Goal: Check status: Check status

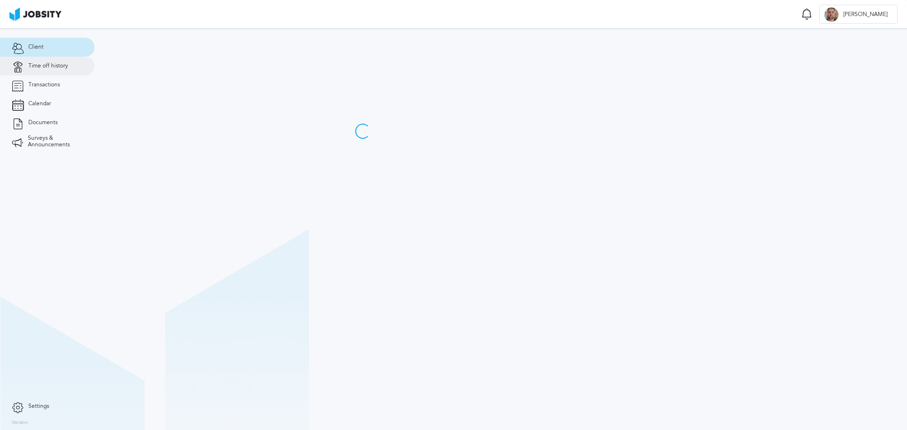
click at [51, 68] on span "Time off history" at bounding box center [48, 66] width 40 height 7
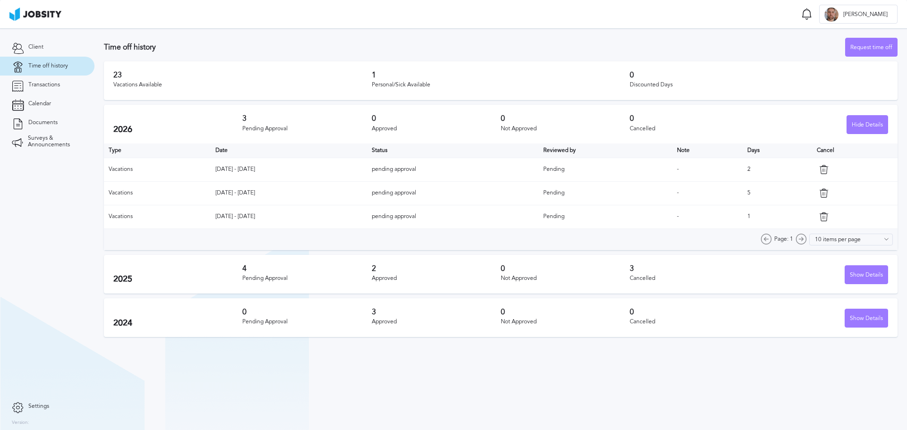
click at [411, 84] on div "Personal/Sick Available" at bounding box center [501, 85] width 258 height 7
click at [403, 84] on div "Personal/Sick Available" at bounding box center [501, 85] width 258 height 7
click at [383, 85] on div "Personal/Sick Available" at bounding box center [501, 85] width 258 height 7
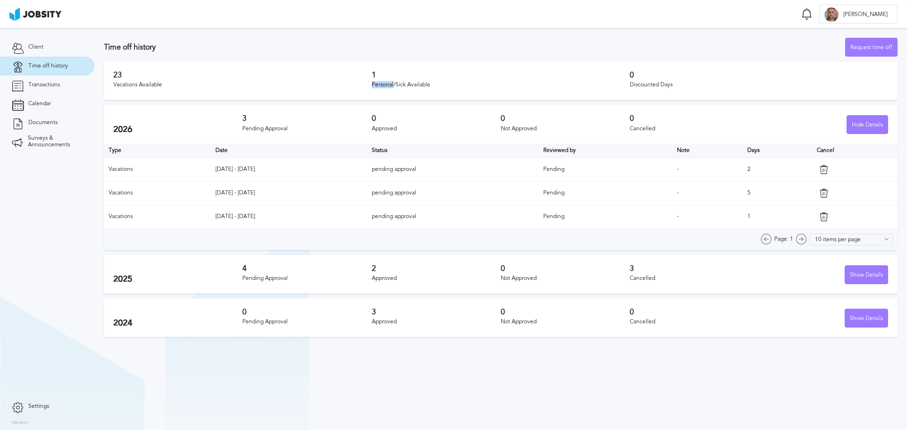
click at [383, 85] on div "Personal/Sick Available" at bounding box center [501, 85] width 258 height 7
click at [395, 83] on div "Personal/Sick Available" at bounding box center [501, 85] width 258 height 7
click at [393, 86] on div "Personal/Sick Available" at bounding box center [501, 85] width 258 height 7
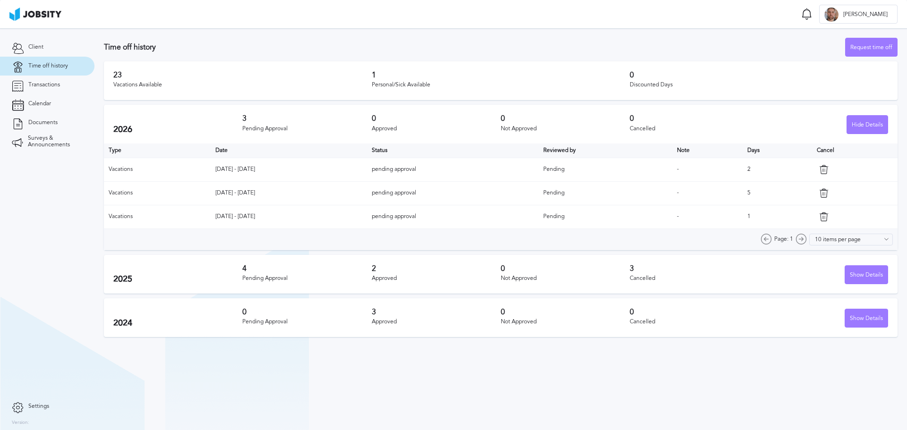
click at [384, 86] on div "Personal/Sick Available" at bounding box center [501, 85] width 258 height 7
drag, startPoint x: 384, startPoint y: 86, endPoint x: 401, endPoint y: 89, distance: 17.4
click at [385, 86] on div "Personal/Sick Available" at bounding box center [501, 85] width 258 height 7
click at [413, 83] on div "Personal/Sick Available" at bounding box center [501, 85] width 258 height 7
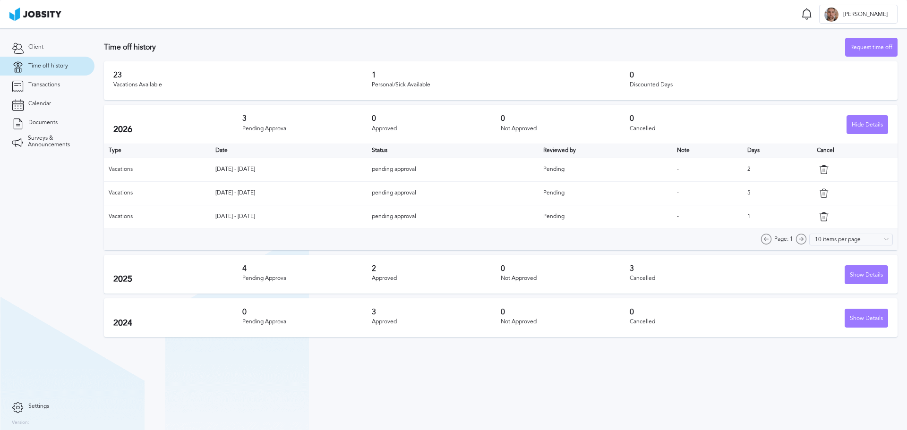
click at [400, 105] on div "2026 3 Pending Approval 0 Approved 0 Not Approved 0 Cancelled Hide Details" at bounding box center [501, 124] width 794 height 39
click at [151, 82] on div "Vacations Available" at bounding box center [242, 85] width 258 height 7
click at [134, 88] on div "Vacations Available" at bounding box center [242, 85] width 258 height 7
click at [125, 84] on div "Vacations Available" at bounding box center [242, 85] width 258 height 7
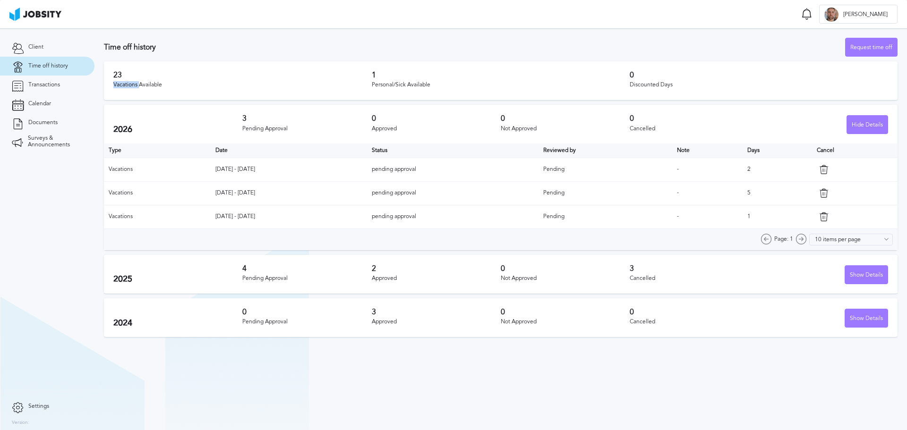
click at [125, 84] on div "Vacations Available" at bounding box center [242, 85] width 258 height 7
click at [191, 87] on div "Vacations Available" at bounding box center [242, 85] width 258 height 7
click at [884, 113] on div "2026 3 Pending Approval 0 Approved 0 Not Approved 0 Cancelled Hide Details" at bounding box center [501, 124] width 794 height 39
click at [876, 121] on div "Hide Details" at bounding box center [867, 125] width 41 height 19
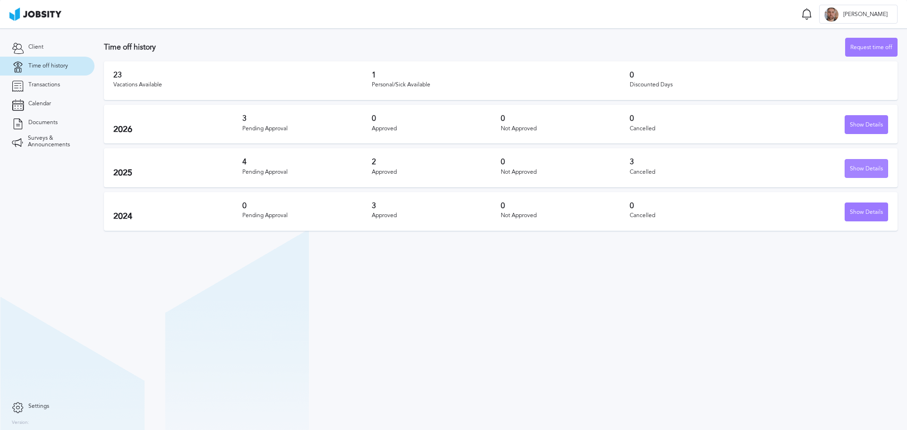
click at [876, 175] on div "Show Details" at bounding box center [866, 169] width 43 height 19
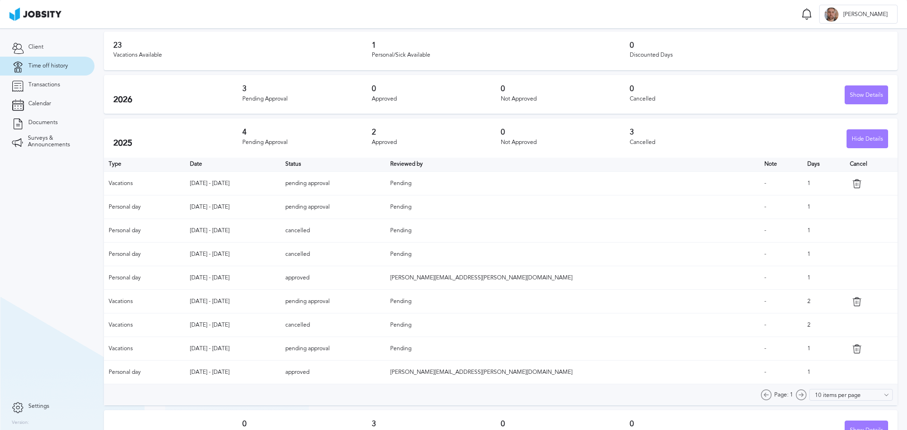
scroll to position [47, 0]
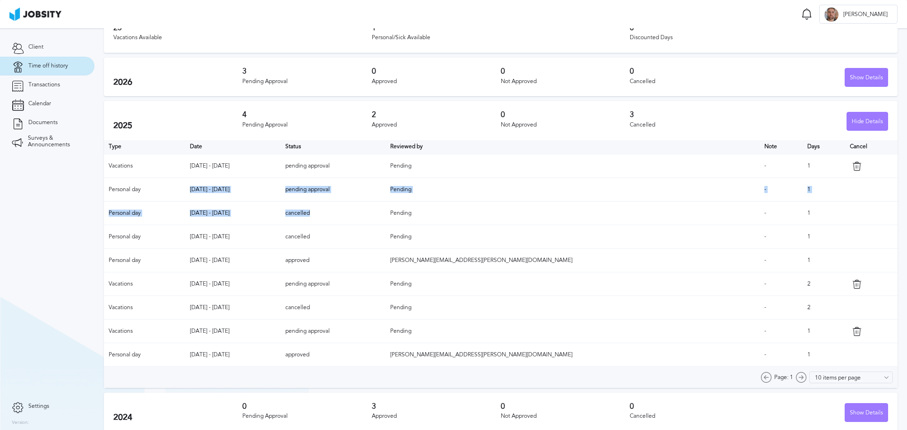
drag, startPoint x: 222, startPoint y: 190, endPoint x: 497, endPoint y: 218, distance: 276.4
click at [497, 218] on table "Type Date Status Reviewed by Note Days Cancel Vacations [DATE] - [DATE] pending…" at bounding box center [501, 253] width 794 height 227
click at [281, 182] on td "[DATE] - [DATE]" at bounding box center [233, 190] width 96 height 24
click at [281, 195] on td "[DATE] - [DATE]" at bounding box center [233, 190] width 96 height 24
drag, startPoint x: 260, startPoint y: 194, endPoint x: 190, endPoint y: 190, distance: 70.0
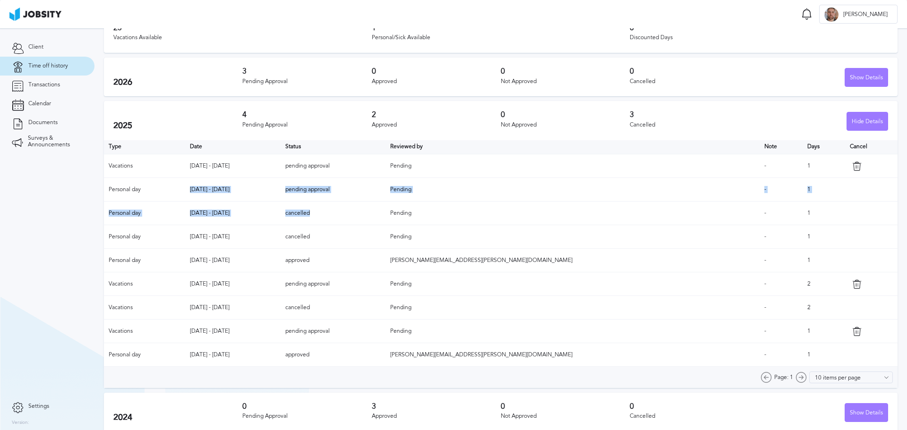
click at [186, 193] on tr "Personal day [DATE] - [DATE] pending approval Pending - 1" at bounding box center [501, 190] width 794 height 24
click at [224, 193] on td "[DATE] - [DATE]" at bounding box center [233, 190] width 96 height 24
drag, startPoint x: 214, startPoint y: 190, endPoint x: 284, endPoint y: 195, distance: 71.0
click at [281, 197] on td "[DATE] - [DATE]" at bounding box center [233, 190] width 96 height 24
click at [258, 191] on td "[DATE] - [DATE]" at bounding box center [233, 190] width 96 height 24
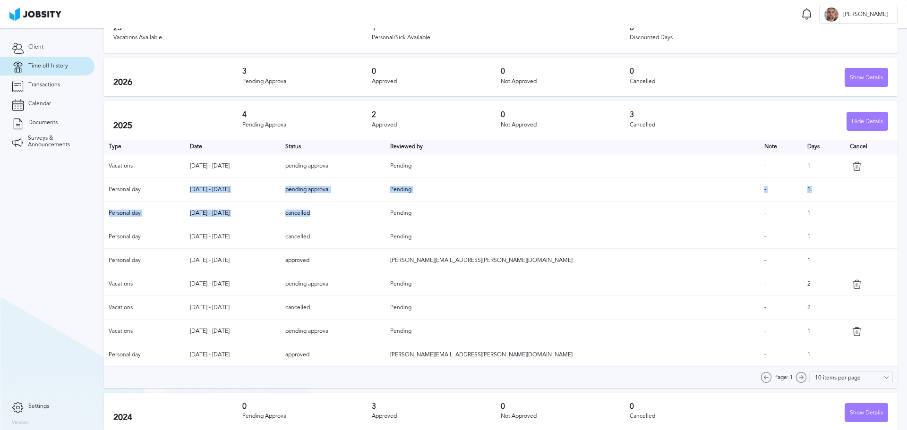
click at [263, 188] on td "[DATE] - [DATE]" at bounding box center [233, 190] width 96 height 24
click at [269, 187] on td "[DATE] - [DATE]" at bounding box center [233, 190] width 96 height 24
drag, startPoint x: 263, startPoint y: 188, endPoint x: 144, endPoint y: 178, distance: 119.4
click at [145, 178] on tr "Personal day [DATE] - [DATE] pending approval Pending - 1" at bounding box center [501, 190] width 794 height 24
click at [185, 189] on td "Personal day" at bounding box center [144, 190] width 81 height 24
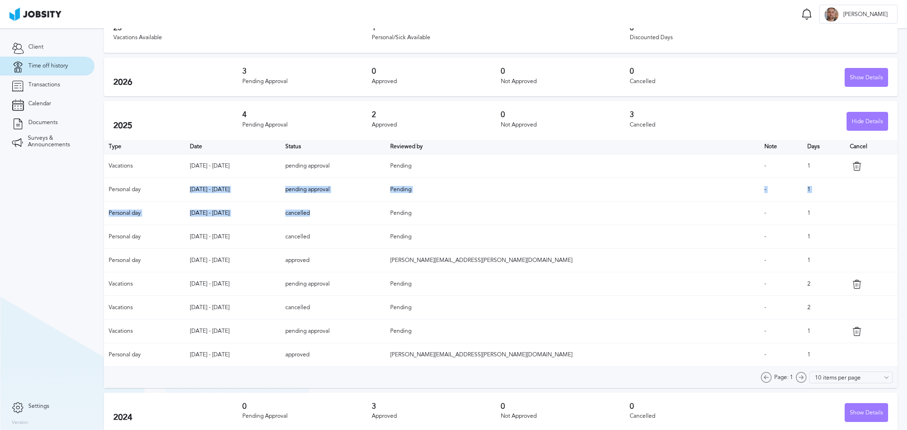
drag, startPoint x: 291, startPoint y: 196, endPoint x: 407, endPoint y: 196, distance: 116.2
click at [409, 193] on tr "Personal day [DATE] - [DATE] pending approval Pending - 1" at bounding box center [501, 190] width 794 height 24
click at [281, 188] on td "[DATE] - [DATE]" at bounding box center [233, 190] width 96 height 24
drag, startPoint x: 312, startPoint y: 174, endPoint x: 216, endPoint y: 190, distance: 97.2
click at [232, 181] on tr "Personal day [DATE] - [DATE] pending approval Pending - 1" at bounding box center [501, 190] width 794 height 24
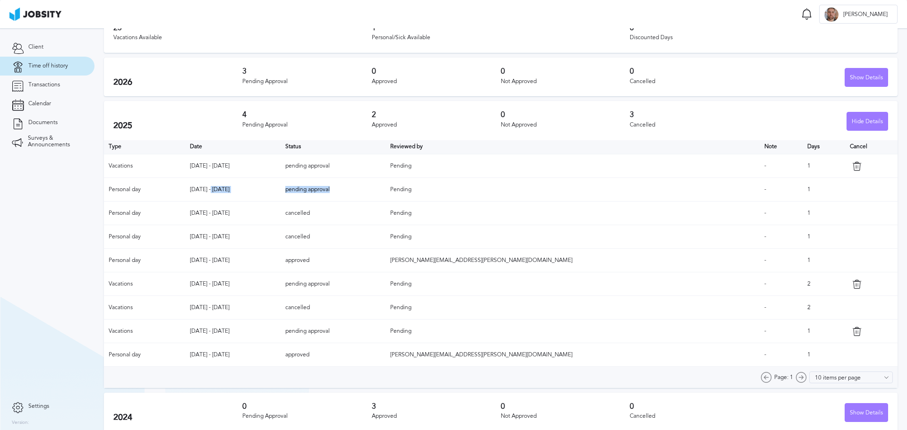
drag, startPoint x: 269, startPoint y: 195, endPoint x: 260, endPoint y: 197, distance: 9.2
click at [269, 195] on td "[DATE] - [DATE]" at bounding box center [233, 190] width 96 height 24
click at [185, 192] on td "Personal day" at bounding box center [144, 190] width 81 height 24
drag, startPoint x: 203, startPoint y: 185, endPoint x: 310, endPoint y: 185, distance: 107.2
click at [309, 185] on tr "Personal day [DATE] - [DATE] pending approval Pending - 1" at bounding box center [501, 190] width 794 height 24
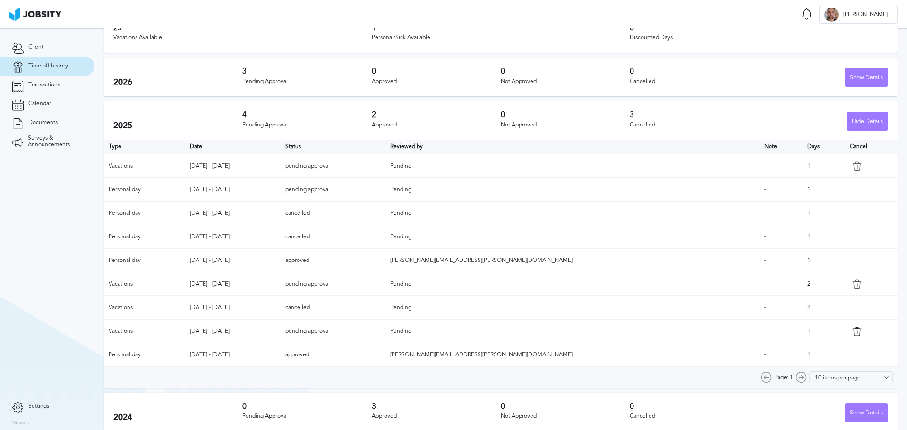
click at [281, 192] on td "[DATE] - [DATE]" at bounding box center [233, 190] width 96 height 24
drag, startPoint x: 242, startPoint y: 191, endPoint x: 171, endPoint y: 200, distance: 71.4
click at [165, 188] on tr "Personal day [DATE] - [DATE] pending approval Pending - 1" at bounding box center [501, 190] width 794 height 24
click at [281, 191] on td "[DATE] - [DATE]" at bounding box center [233, 190] width 96 height 24
drag, startPoint x: 288, startPoint y: 192, endPoint x: 137, endPoint y: 192, distance: 150.2
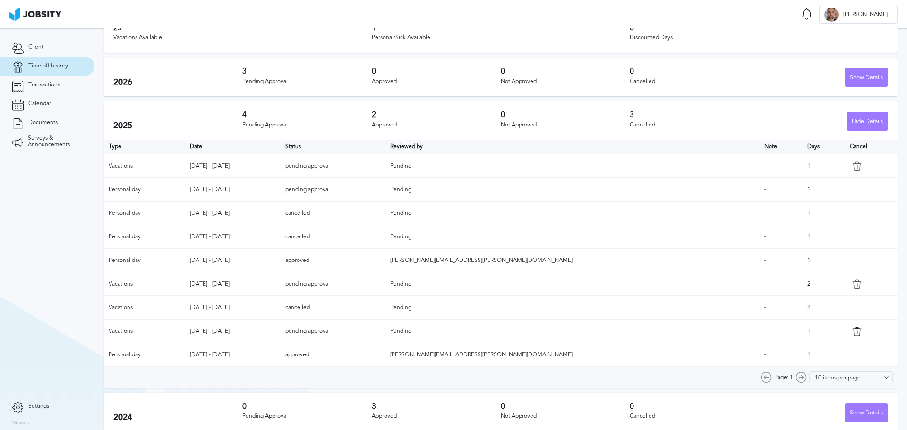
click at [165, 194] on tr "Personal day [DATE] - [DATE] pending approval Pending - 1" at bounding box center [501, 190] width 794 height 24
click at [208, 190] on tr "Personal day [DATE] - [DATE] pending approval Pending - 1" at bounding box center [501, 190] width 794 height 24
click at [185, 187] on td "Personal day" at bounding box center [144, 190] width 81 height 24
drag, startPoint x: 291, startPoint y: 198, endPoint x: 273, endPoint y: 191, distance: 19.9
click at [273, 191] on tr "Personal day [DATE] - [DATE] pending approval Pending - 1" at bounding box center [501, 190] width 794 height 24
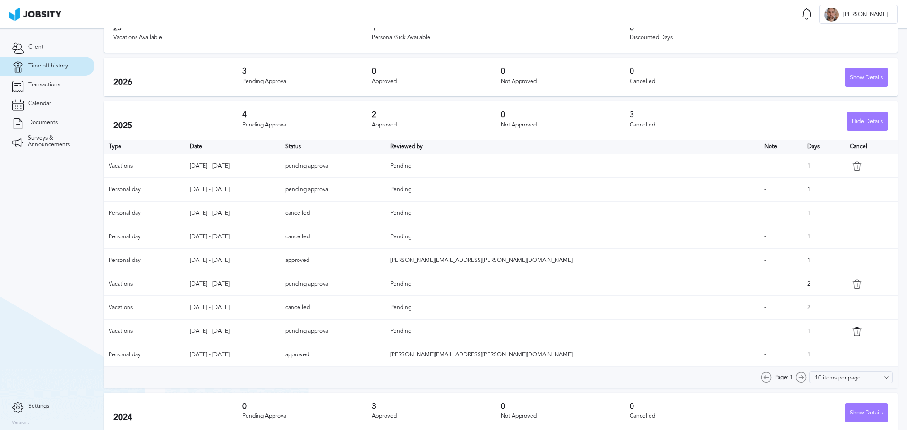
click at [281, 192] on td "[DATE] - [DATE]" at bounding box center [233, 190] width 96 height 24
click at [385, 188] on td "pending approval" at bounding box center [333, 190] width 105 height 24
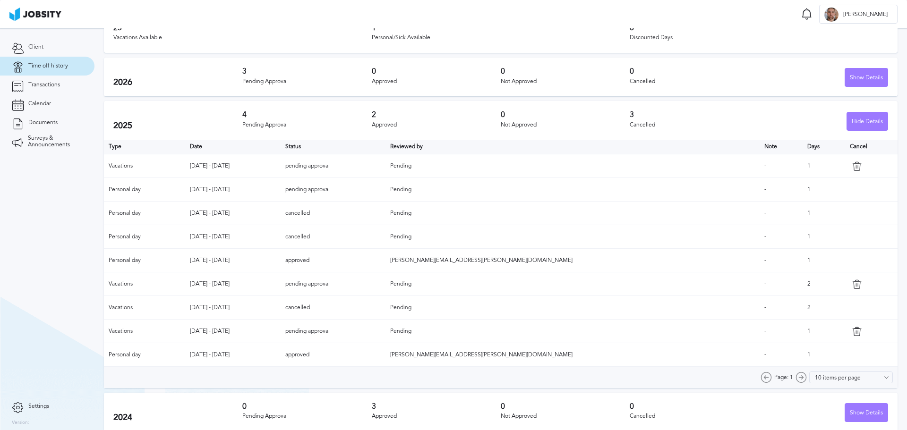
click at [385, 222] on td "cancelled" at bounding box center [333, 214] width 105 height 24
click at [385, 244] on td "cancelled" at bounding box center [333, 237] width 105 height 24
click at [385, 262] on td "approved" at bounding box center [333, 261] width 105 height 24
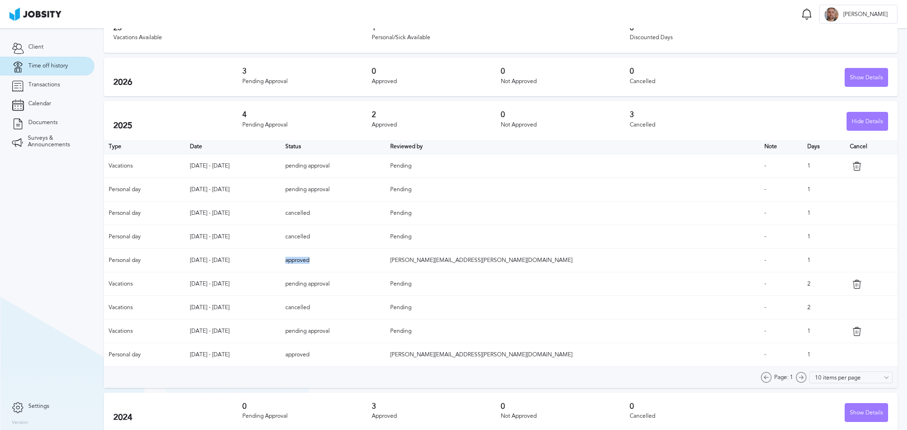
click at [385, 262] on td "approved" at bounding box center [333, 261] width 105 height 24
click at [385, 284] on td "pending approval" at bounding box center [333, 285] width 105 height 24
click at [385, 312] on td "cancelled" at bounding box center [333, 308] width 105 height 24
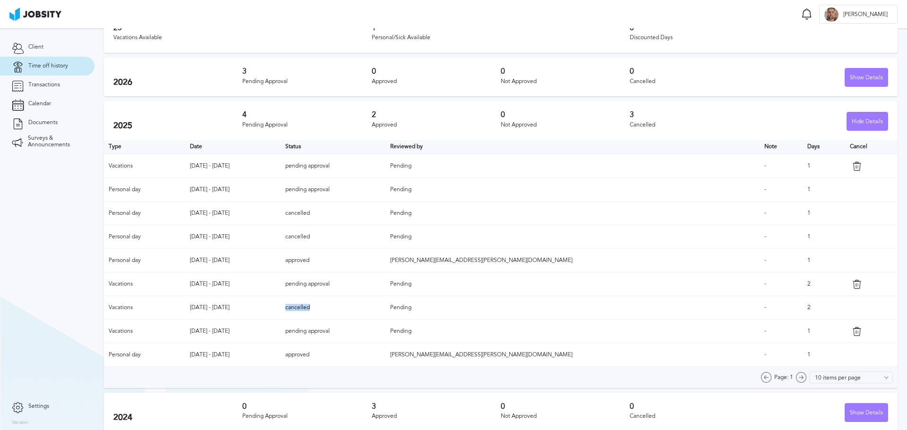
click at [385, 312] on td "cancelled" at bounding box center [333, 308] width 105 height 24
click at [385, 331] on td "pending approval" at bounding box center [333, 332] width 105 height 24
click at [385, 332] on td "pending approval" at bounding box center [333, 332] width 105 height 24
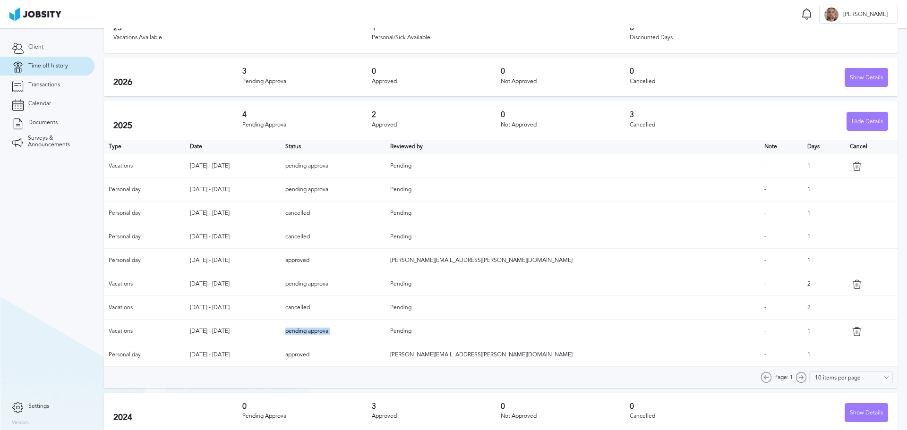
click at [385, 332] on td "pending approval" at bounding box center [333, 332] width 105 height 24
click at [385, 335] on td "pending approval" at bounding box center [333, 332] width 105 height 24
click at [385, 358] on td "approved" at bounding box center [333, 355] width 105 height 24
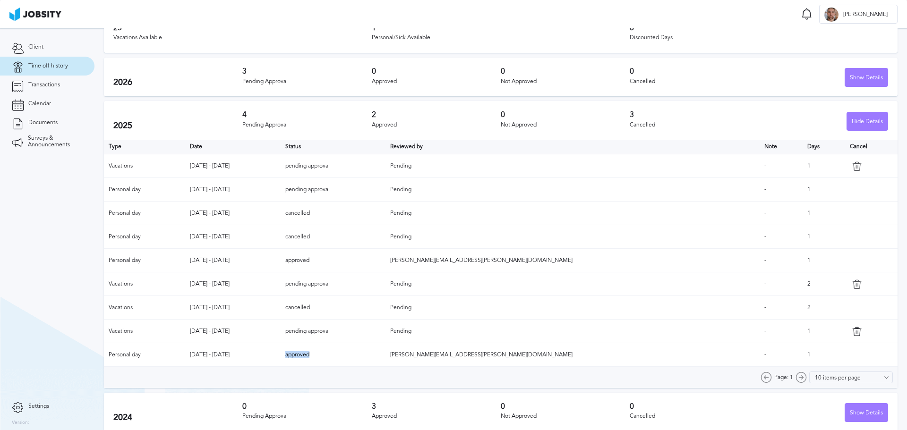
click at [385, 358] on td "approved" at bounding box center [333, 355] width 105 height 24
click at [385, 334] on td "pending approval" at bounding box center [333, 332] width 105 height 24
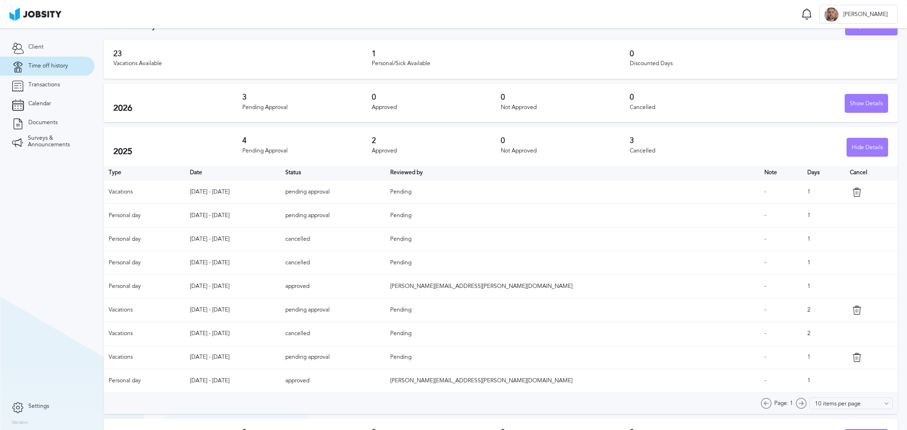
scroll to position [0, 0]
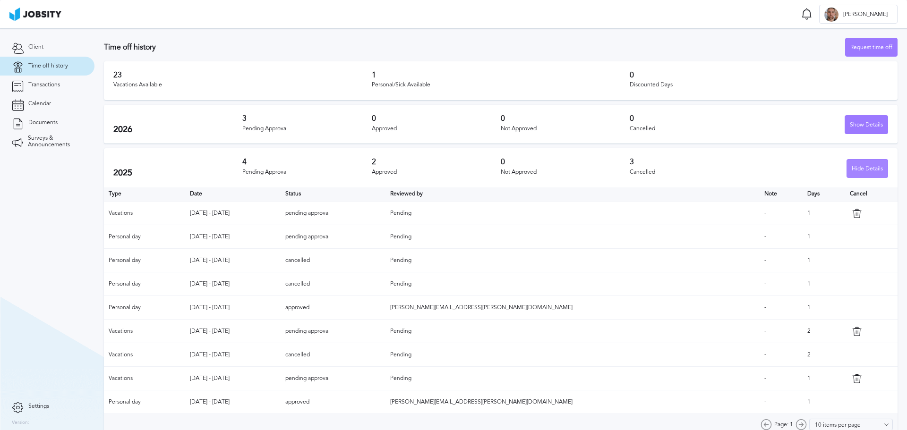
click at [864, 171] on div "Hide Details" at bounding box center [867, 169] width 41 height 19
